Goal: Task Accomplishment & Management: Manage account settings

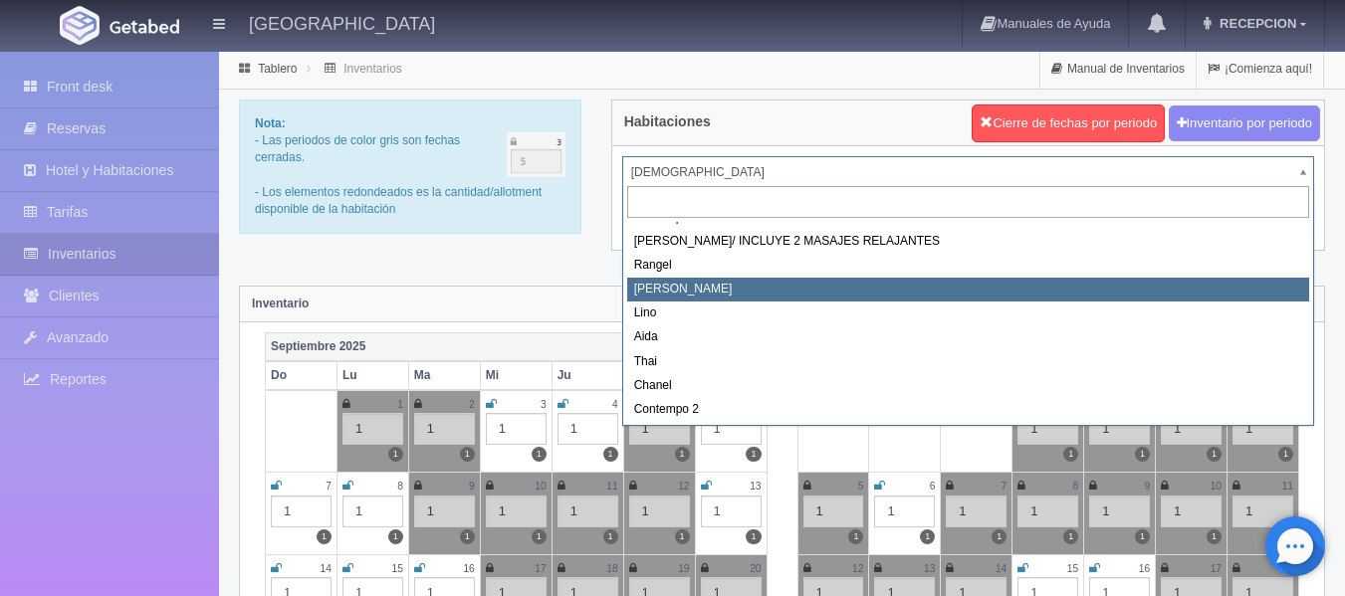
scroll to position [113, 0]
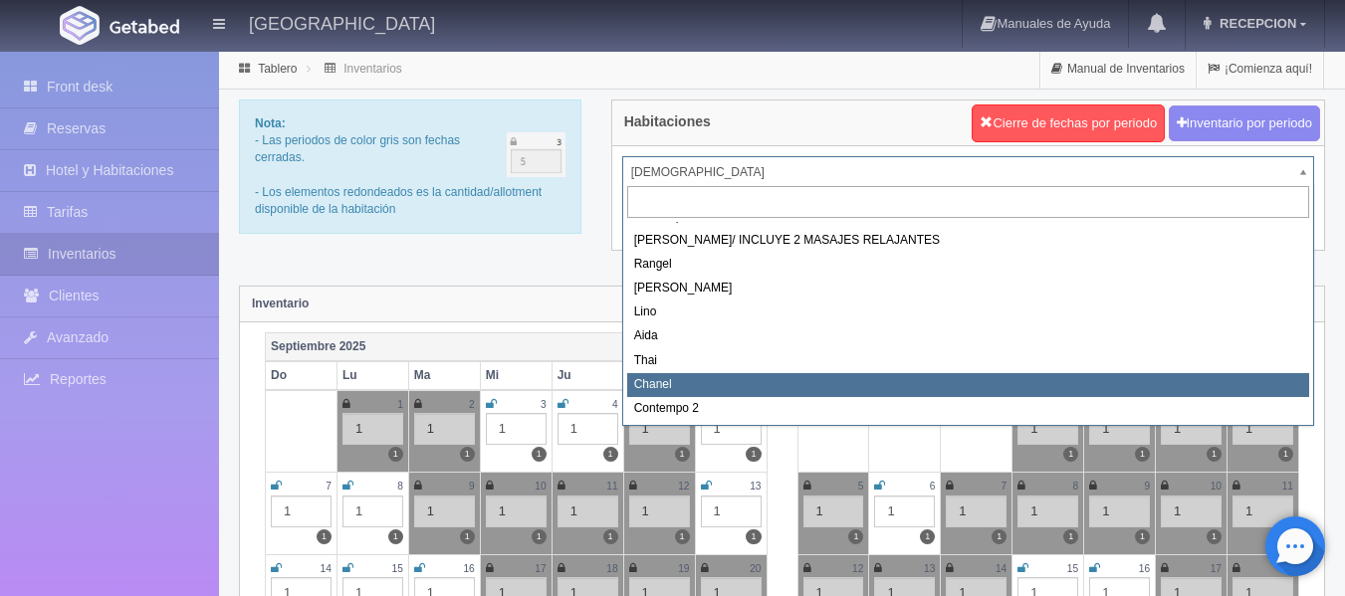
select select "728"
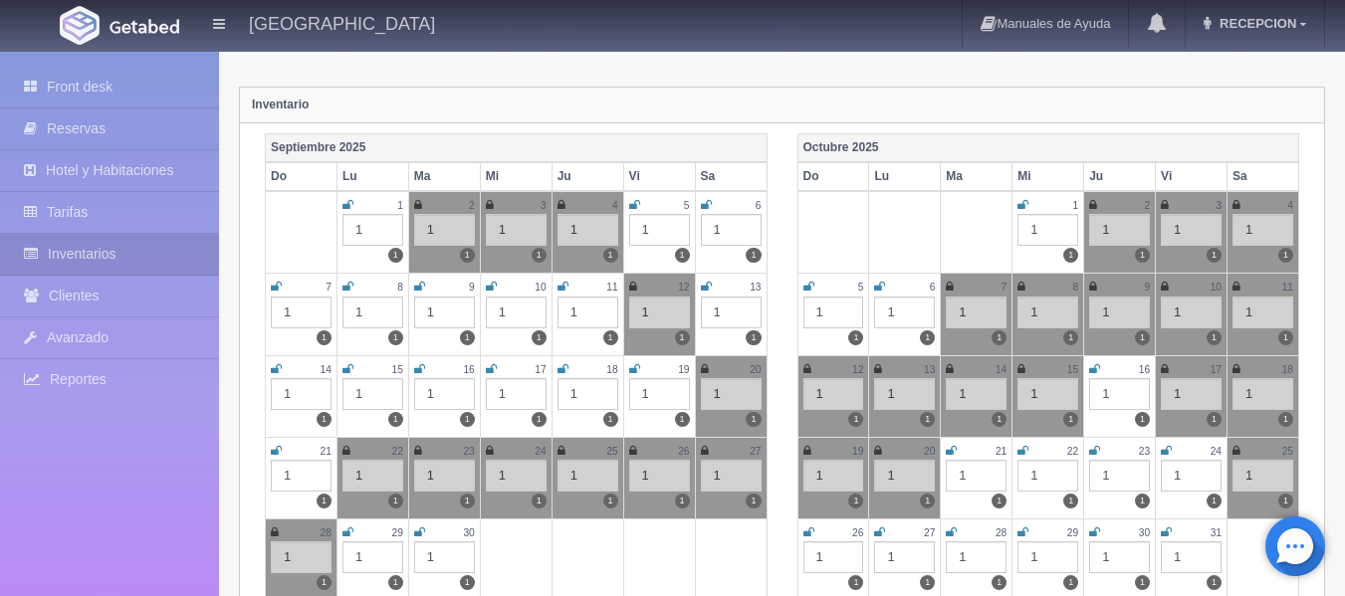
scroll to position [299, 0]
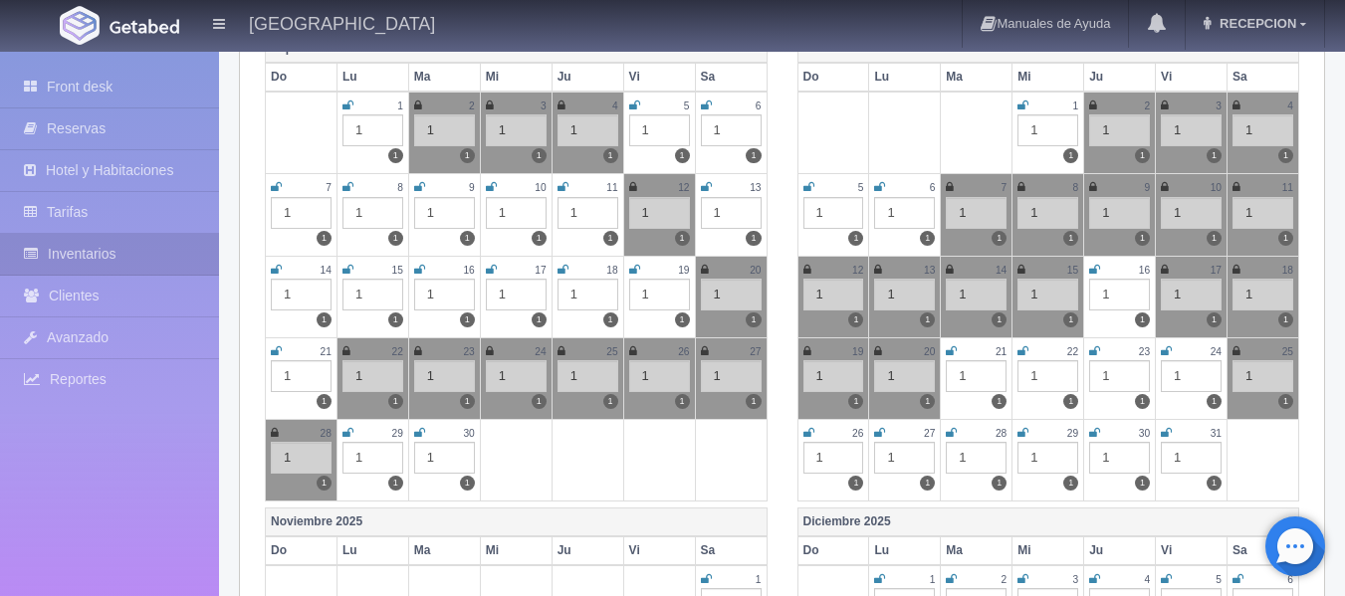
click at [1170, 435] on icon at bounding box center [1166, 433] width 11 height 12
click at [1166, 434] on icon at bounding box center [1165, 433] width 8 height 12
click at [876, 435] on icon at bounding box center [879, 433] width 11 height 12
click at [953, 434] on icon at bounding box center [951, 433] width 11 height 12
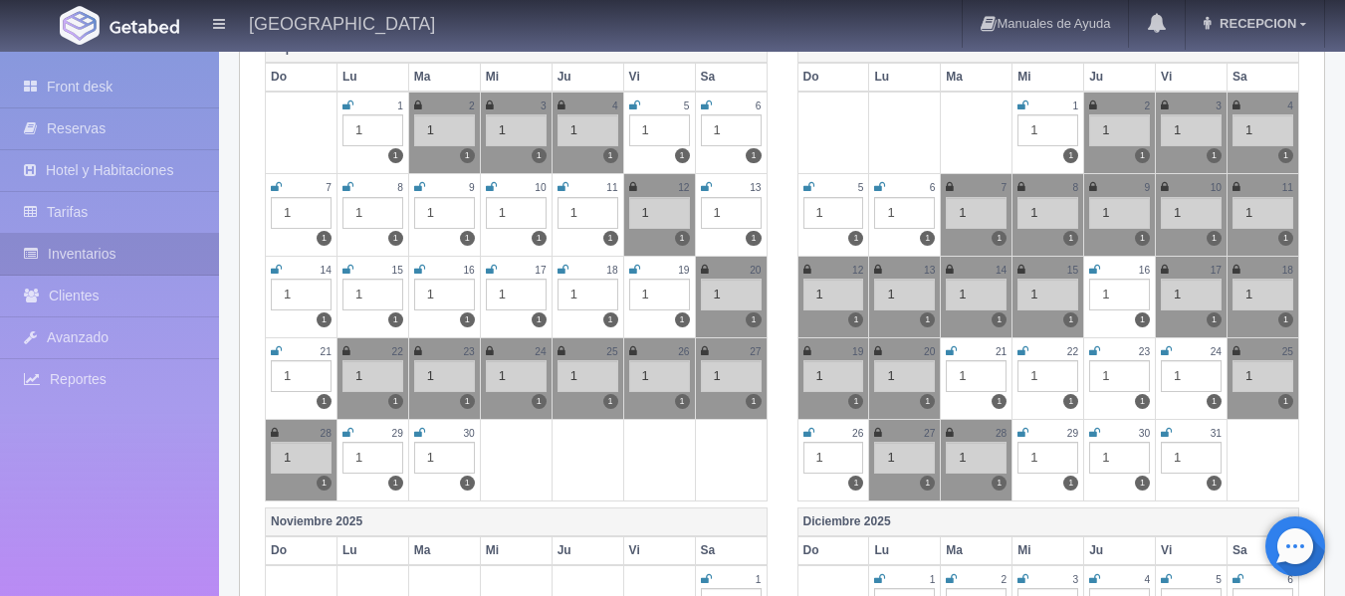
click at [1019, 438] on icon at bounding box center [1022, 433] width 11 height 12
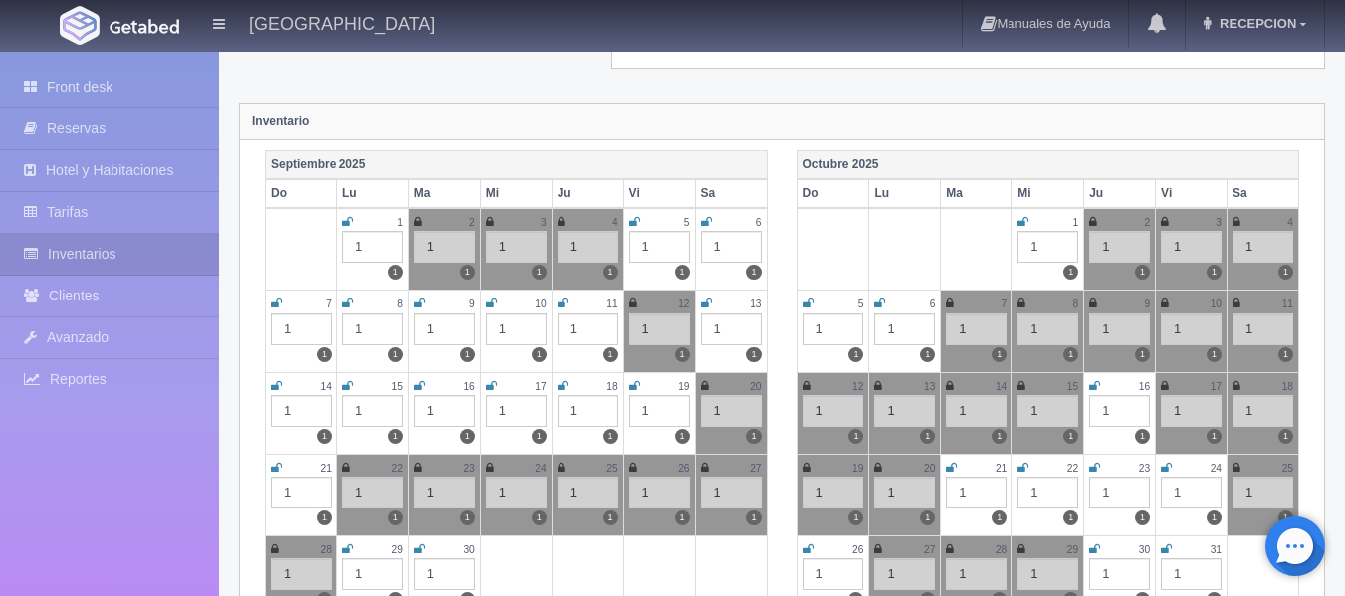
scroll to position [0, 0]
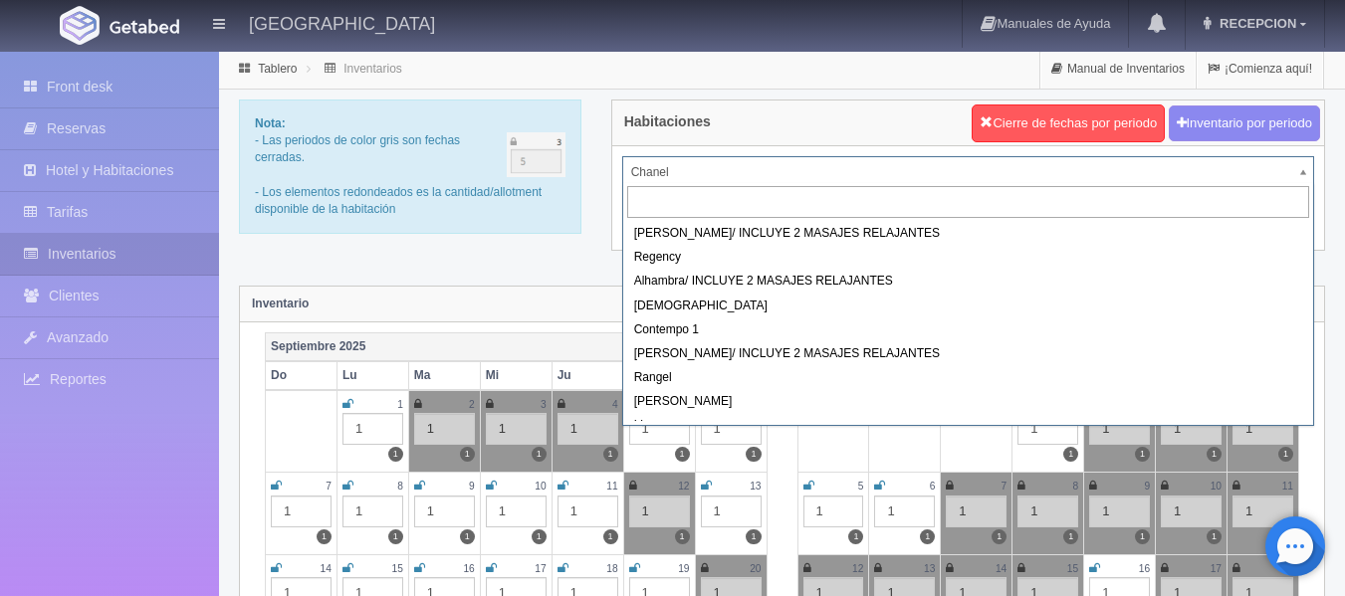
drag, startPoint x: 771, startPoint y: 178, endPoint x: 761, endPoint y: 219, distance: 42.0
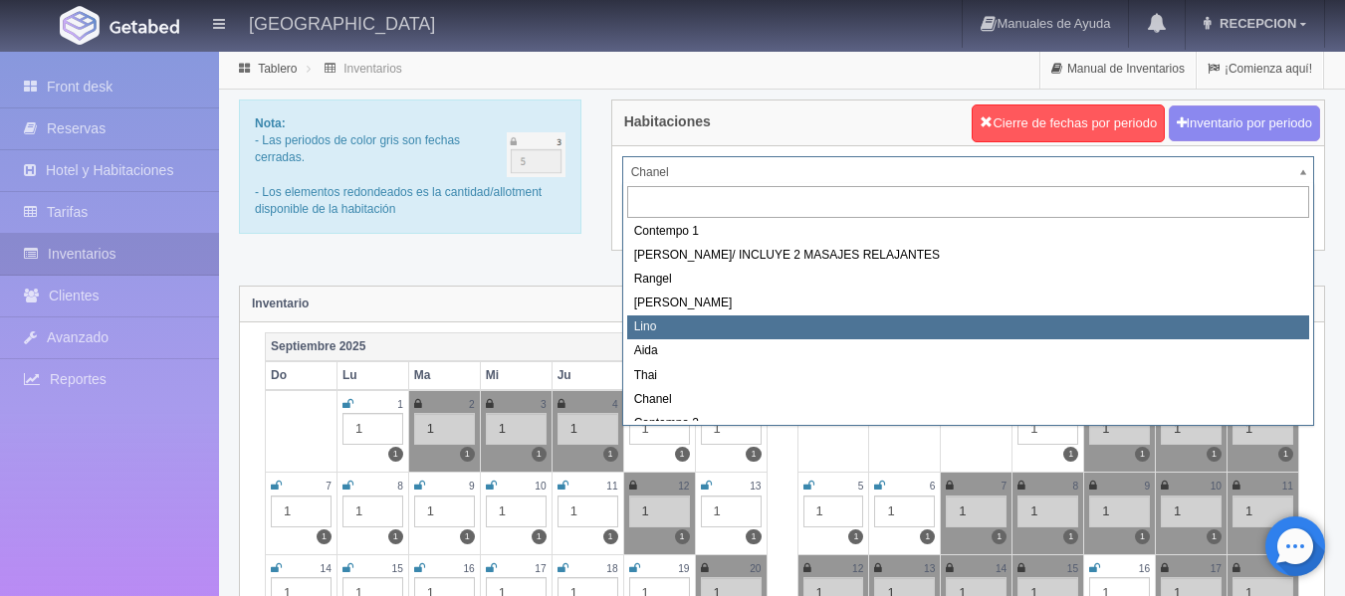
scroll to position [113, 0]
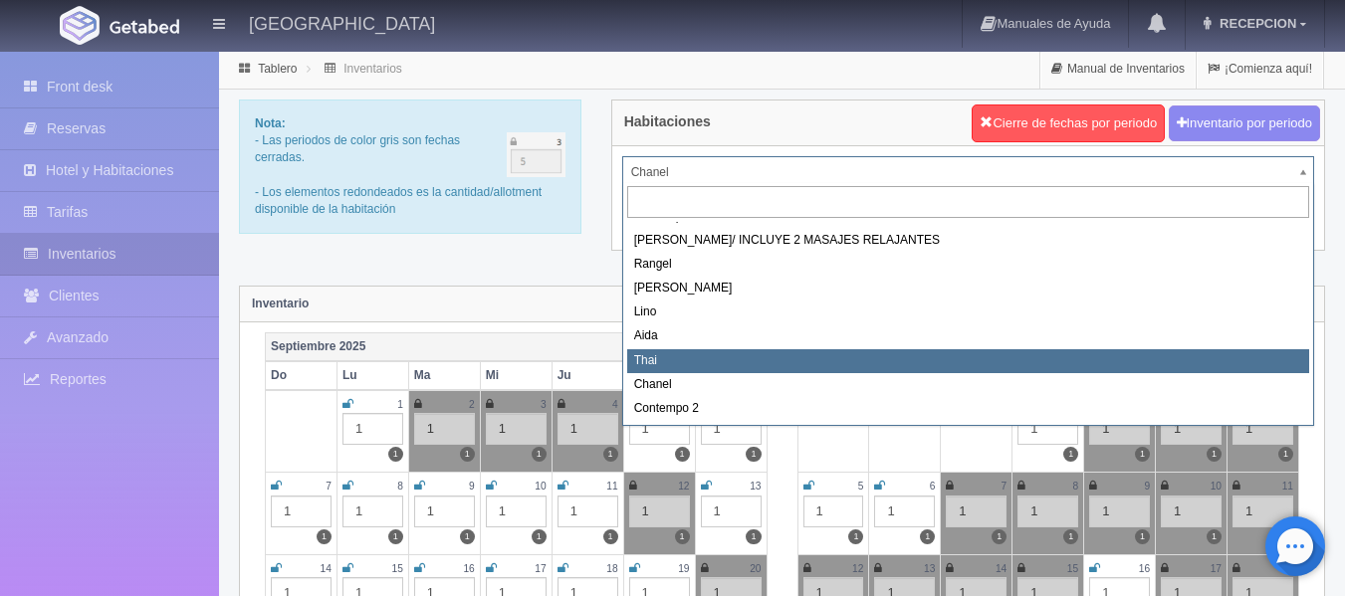
select select "727"
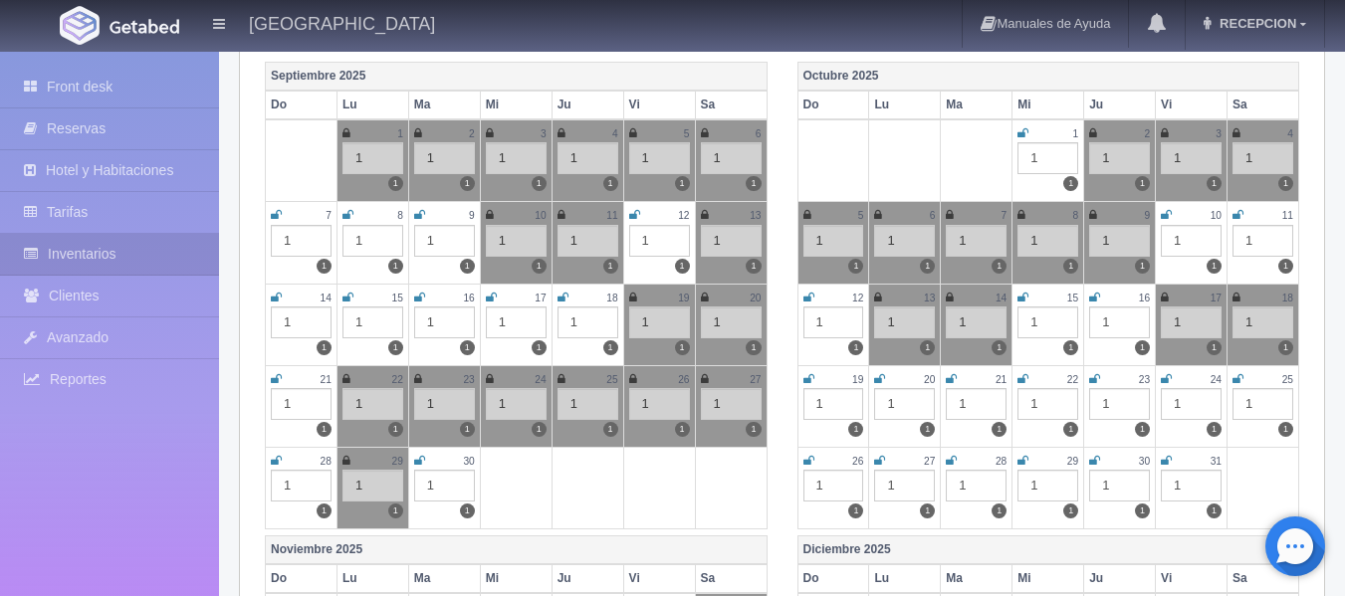
scroll to position [299, 0]
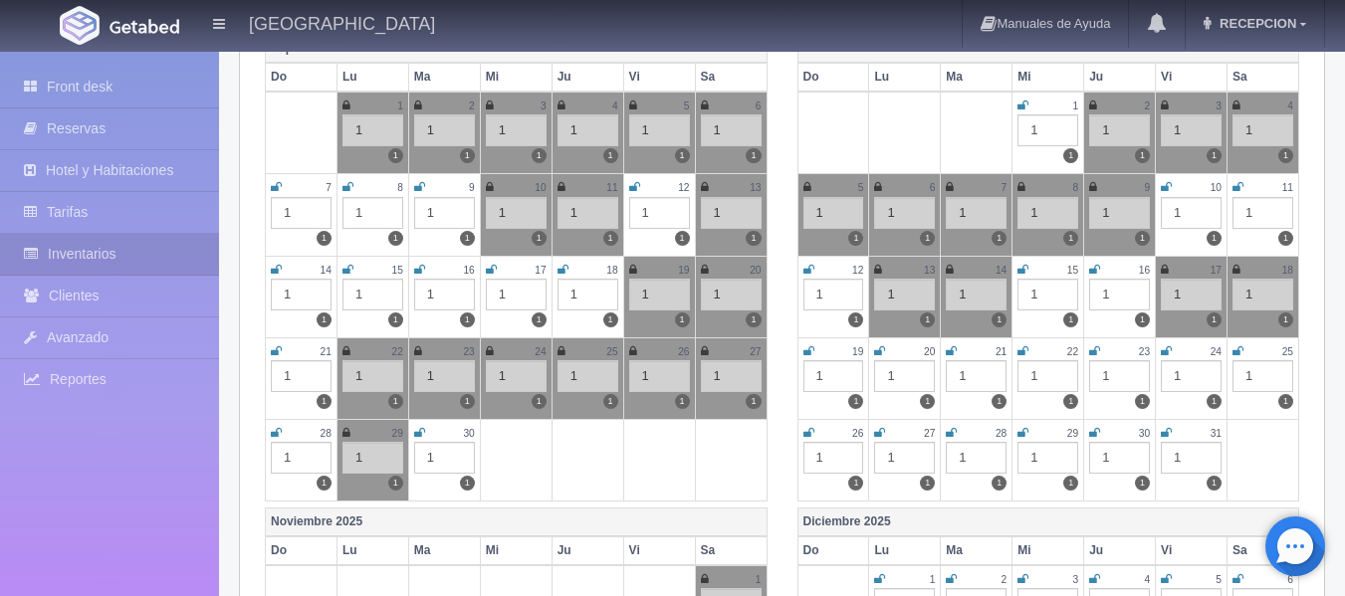
click at [875, 433] on icon at bounding box center [879, 433] width 11 height 12
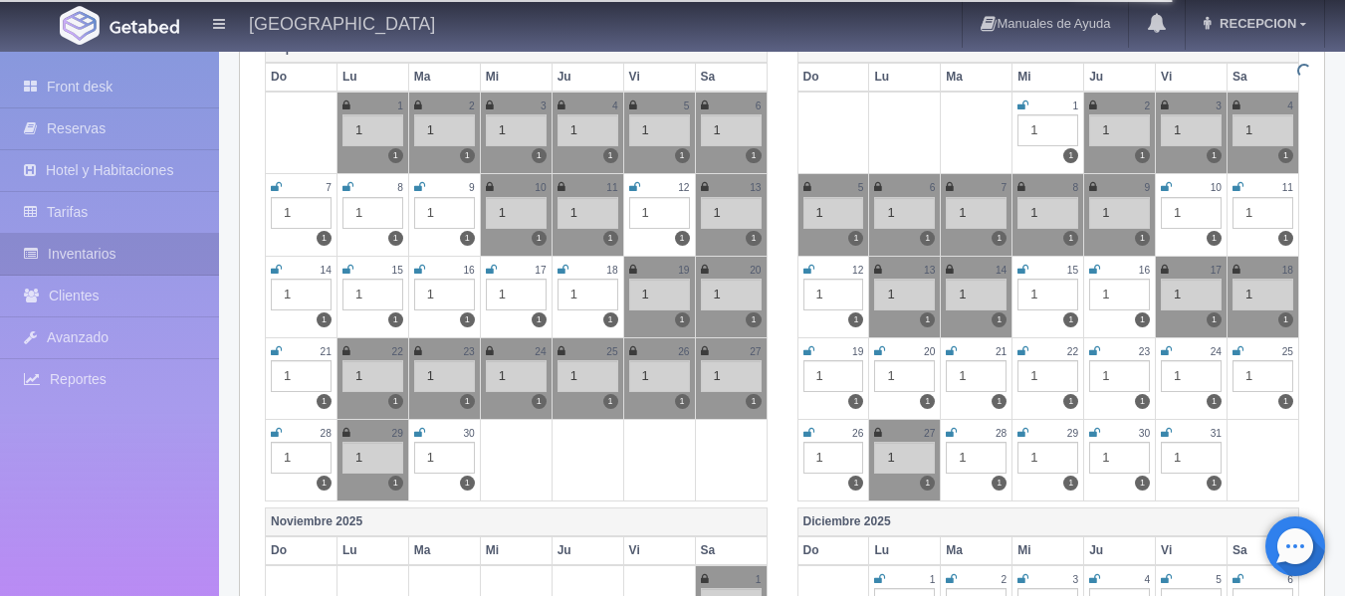
click at [951, 435] on icon at bounding box center [951, 433] width 11 height 12
click at [1022, 438] on icon at bounding box center [1022, 433] width 11 height 12
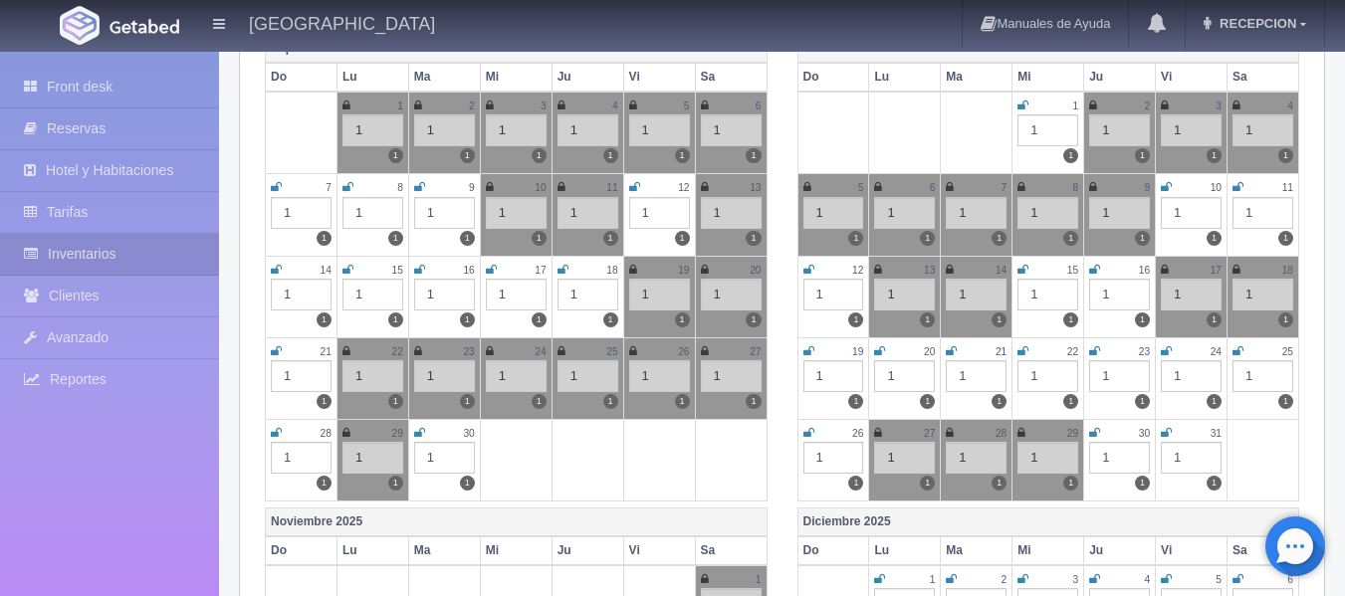
click at [1094, 438] on icon at bounding box center [1094, 433] width 11 height 12
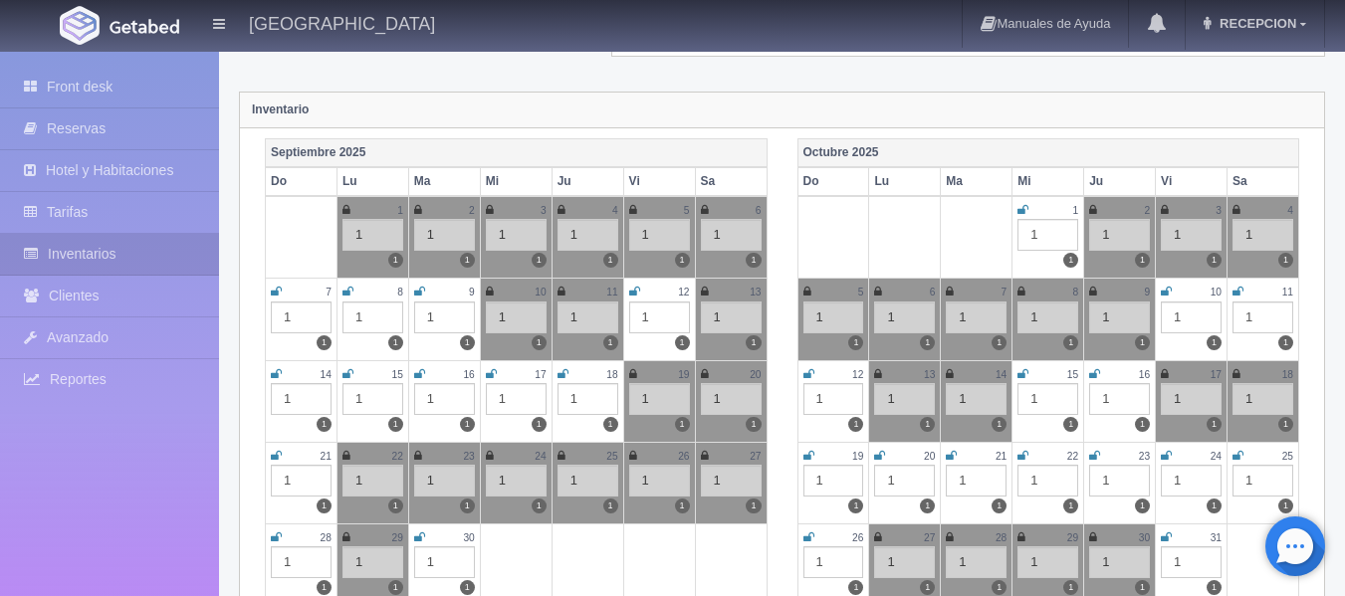
scroll to position [100, 0]
